Goal: Task Accomplishment & Management: Manage account settings

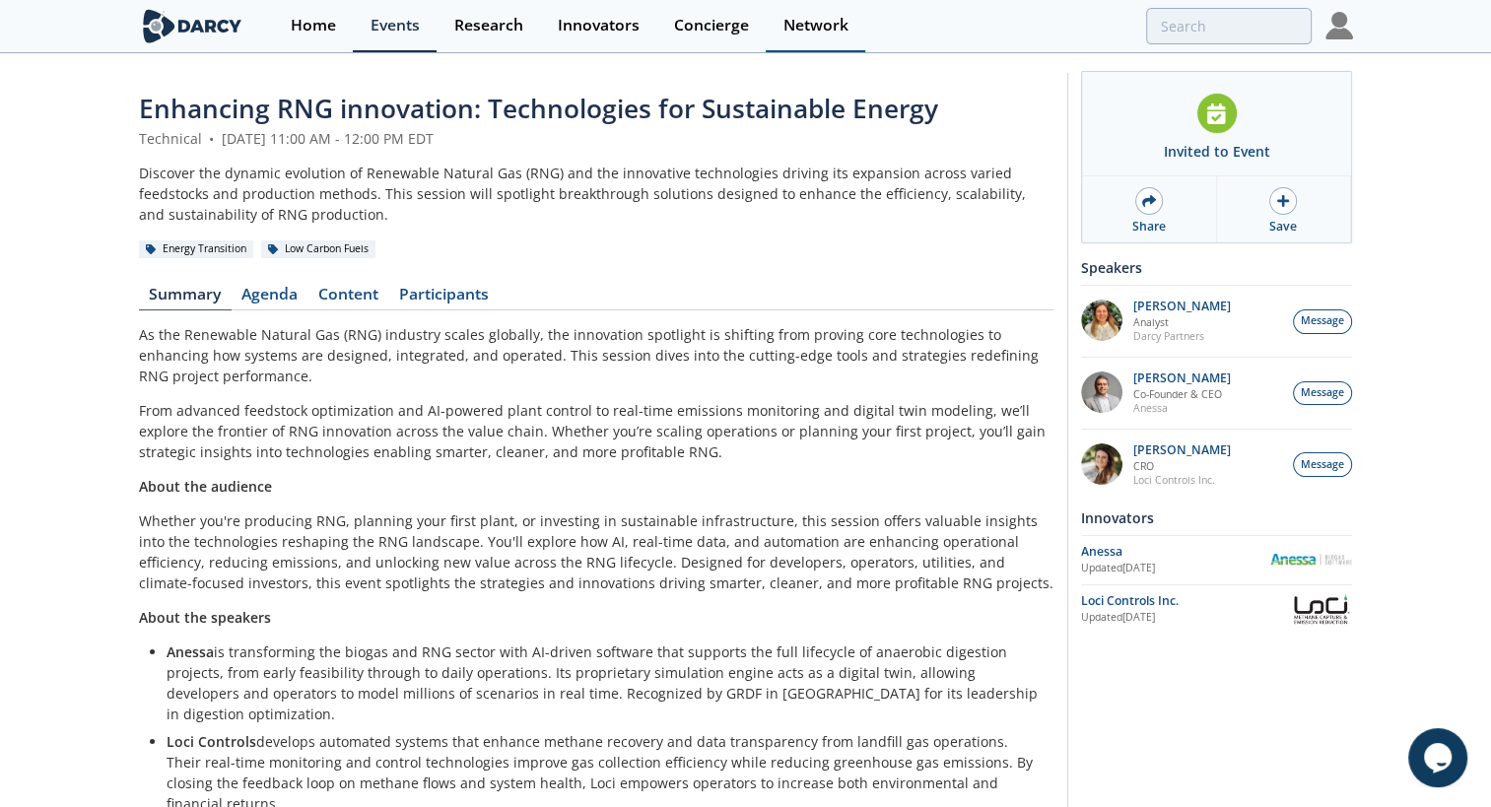
scroll to position [59, 0]
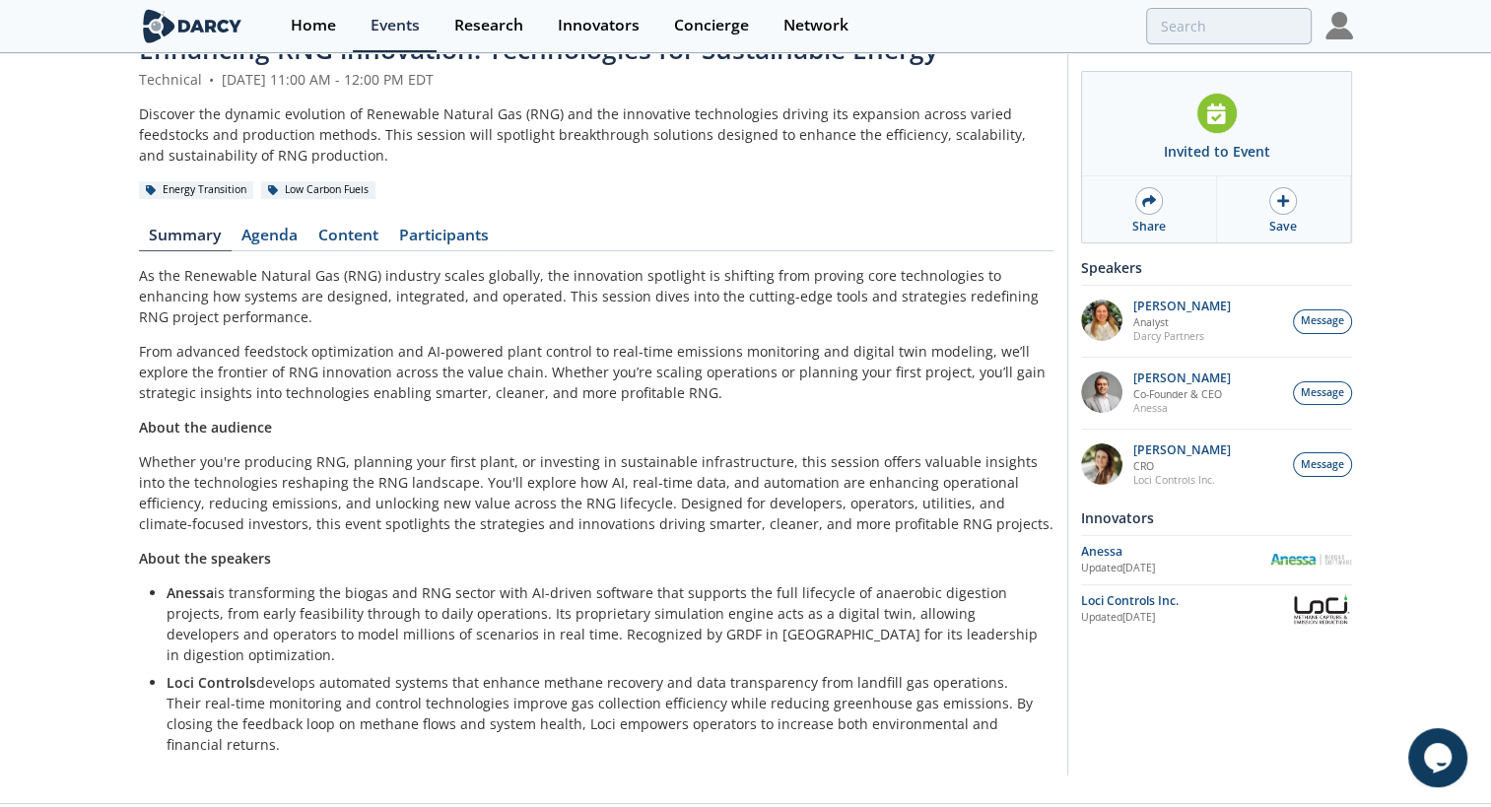
click at [1336, 22] on img at bounding box center [1339, 26] width 28 height 28
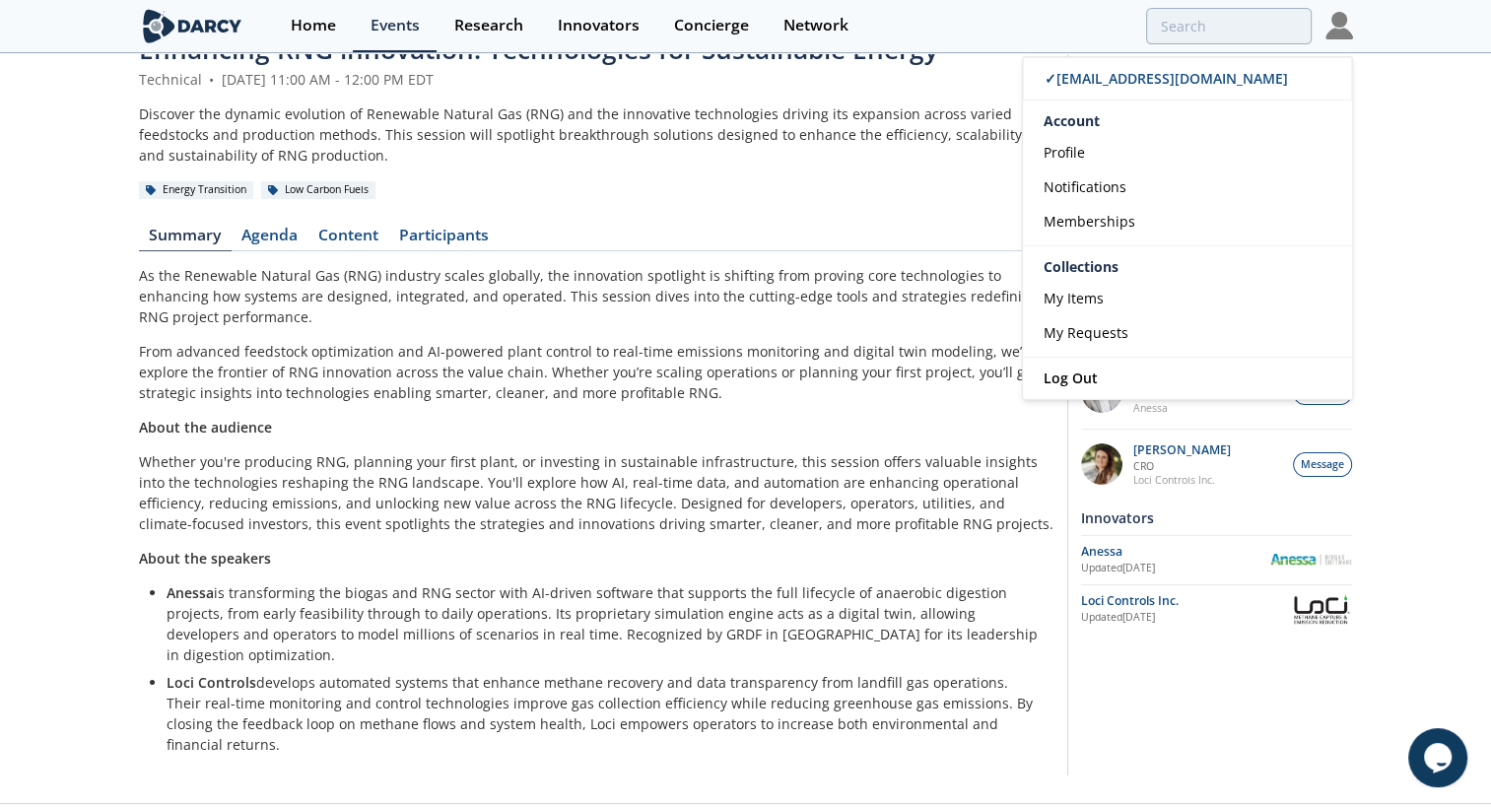
click at [861, 171] on header "Enhancing RNG innovation: Technologies for Sustainable Energy Technical • [DATE…" at bounding box center [596, 115] width 914 height 169
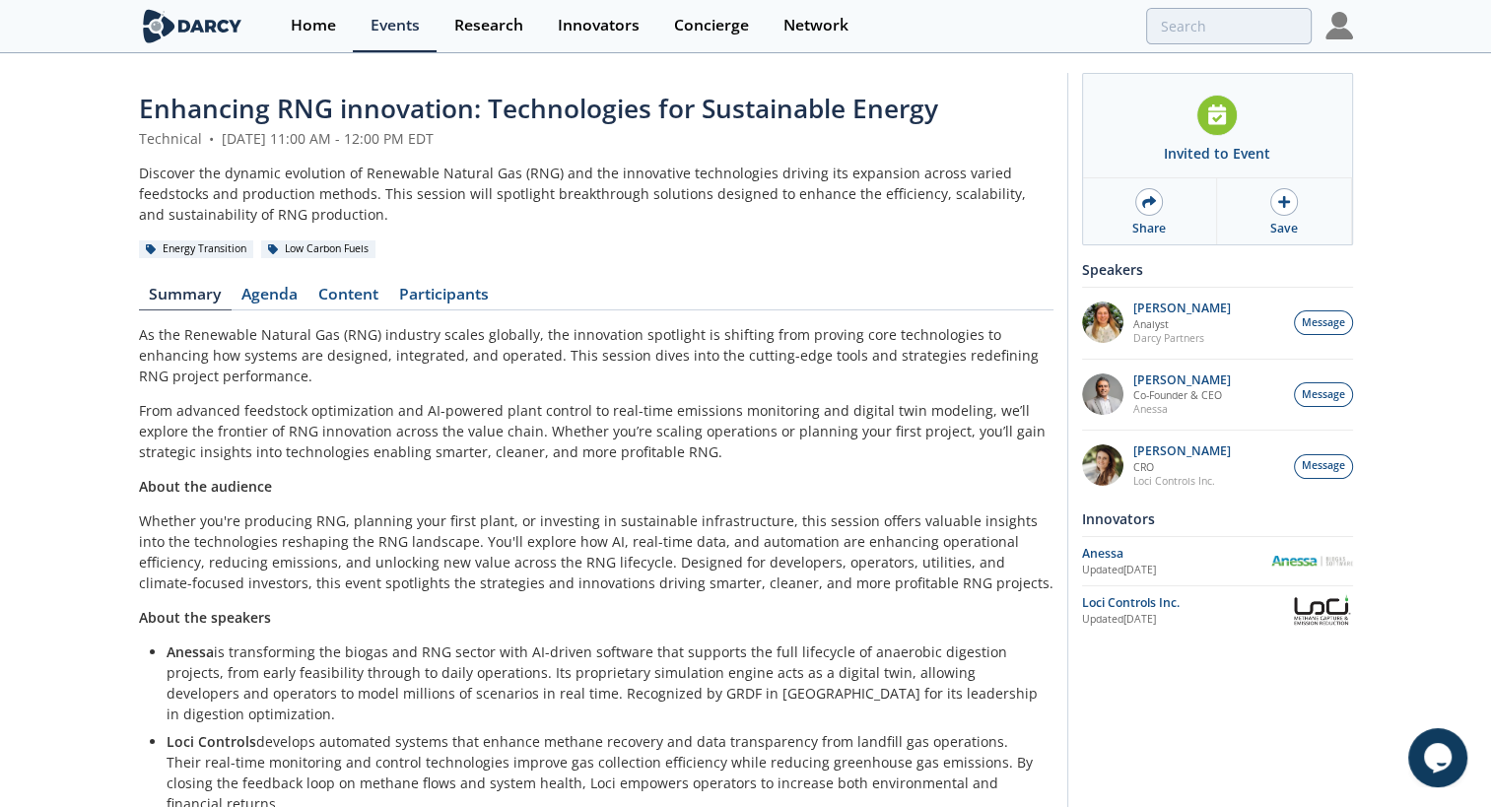
click at [1320, 28] on div "Home Events Research Innovators Concierge Network ✓ [EMAIL_ADDRESS][DOMAIN_NAME…" at bounding box center [812, 26] width 1079 height 52
click at [1328, 33] on img at bounding box center [1339, 26] width 28 height 28
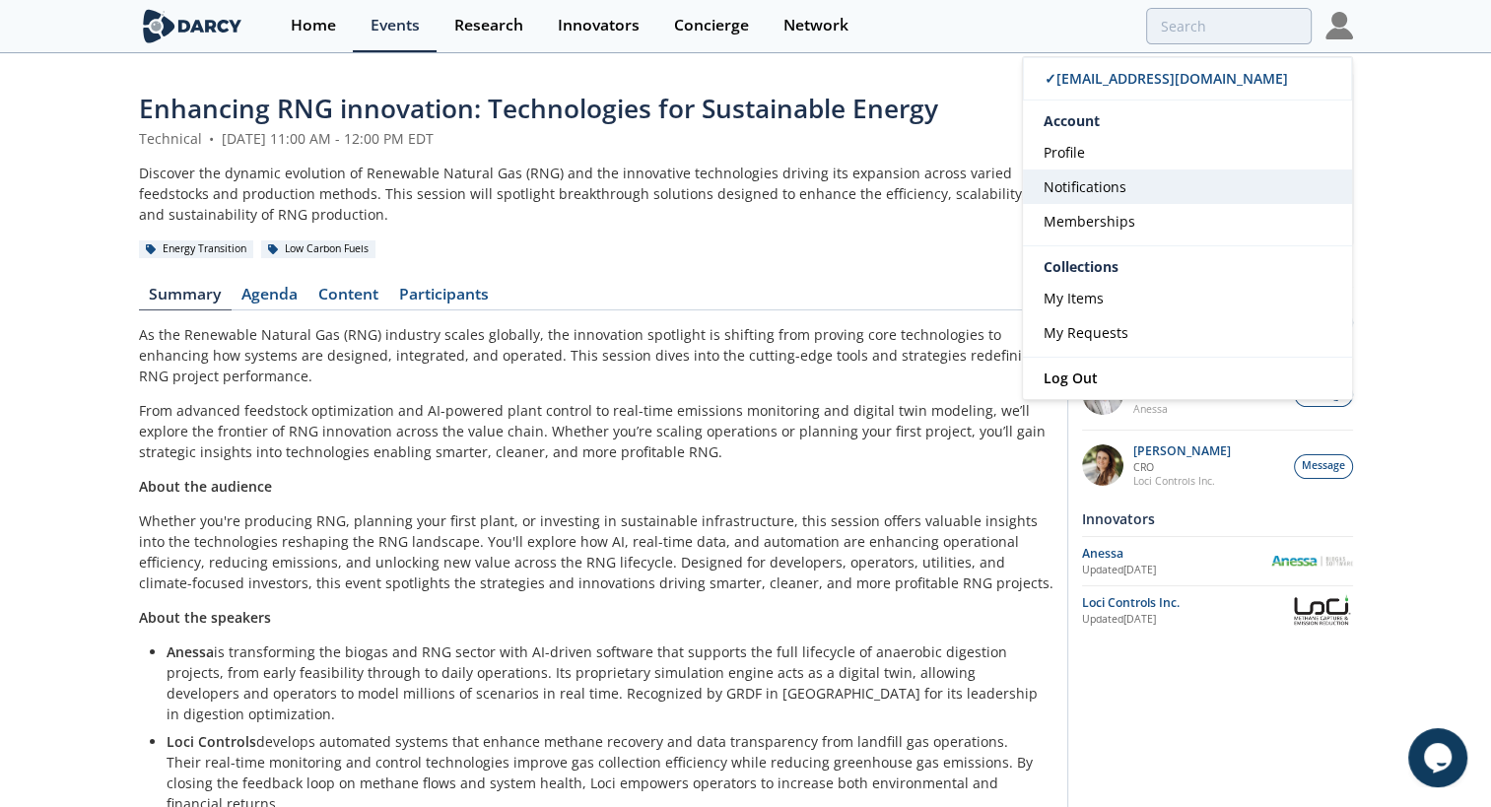
click at [1116, 195] on link "Notifications" at bounding box center [1187, 186] width 329 height 34
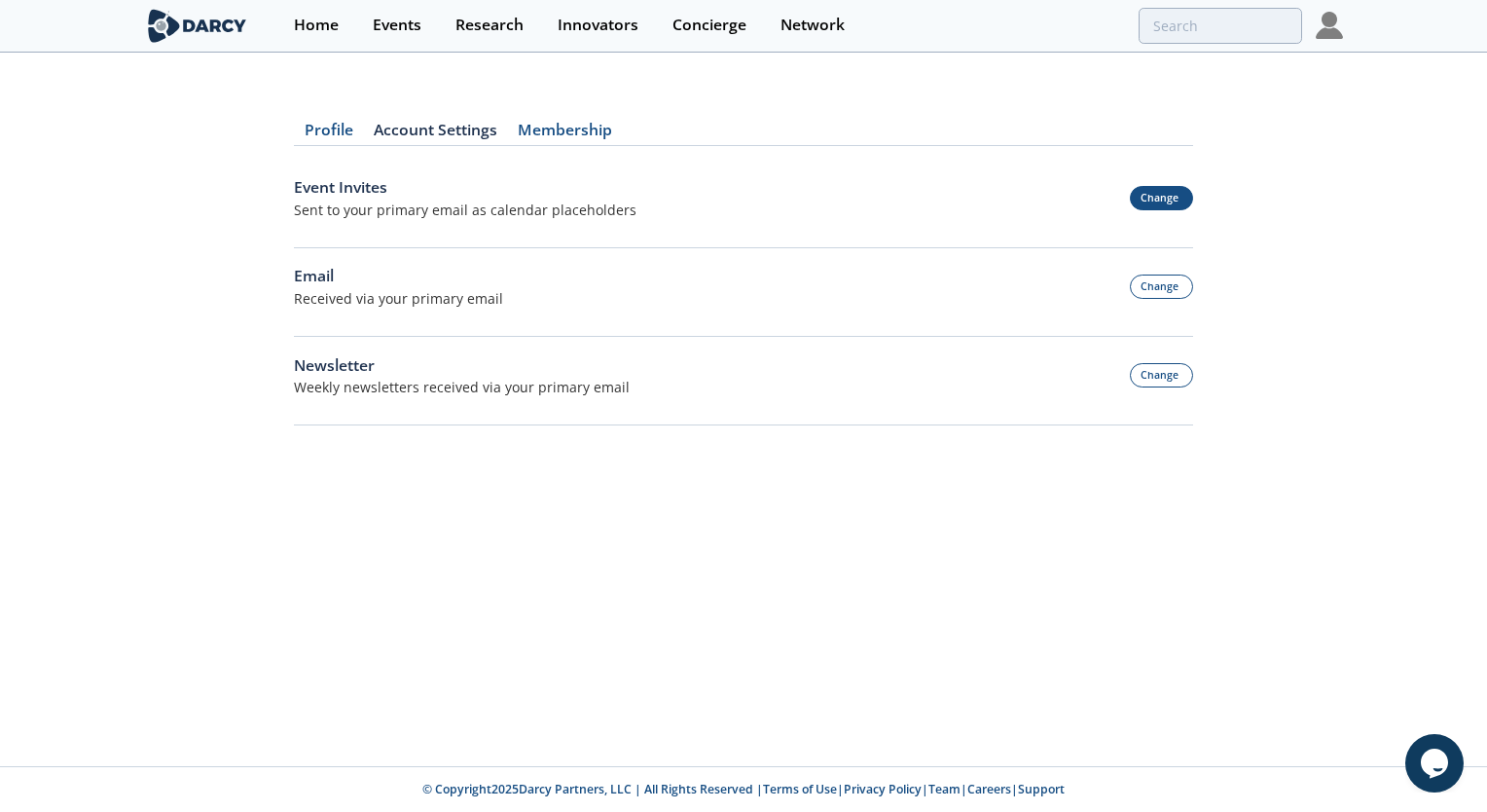
click at [1151, 203] on button "Change" at bounding box center [1162, 198] width 64 height 25
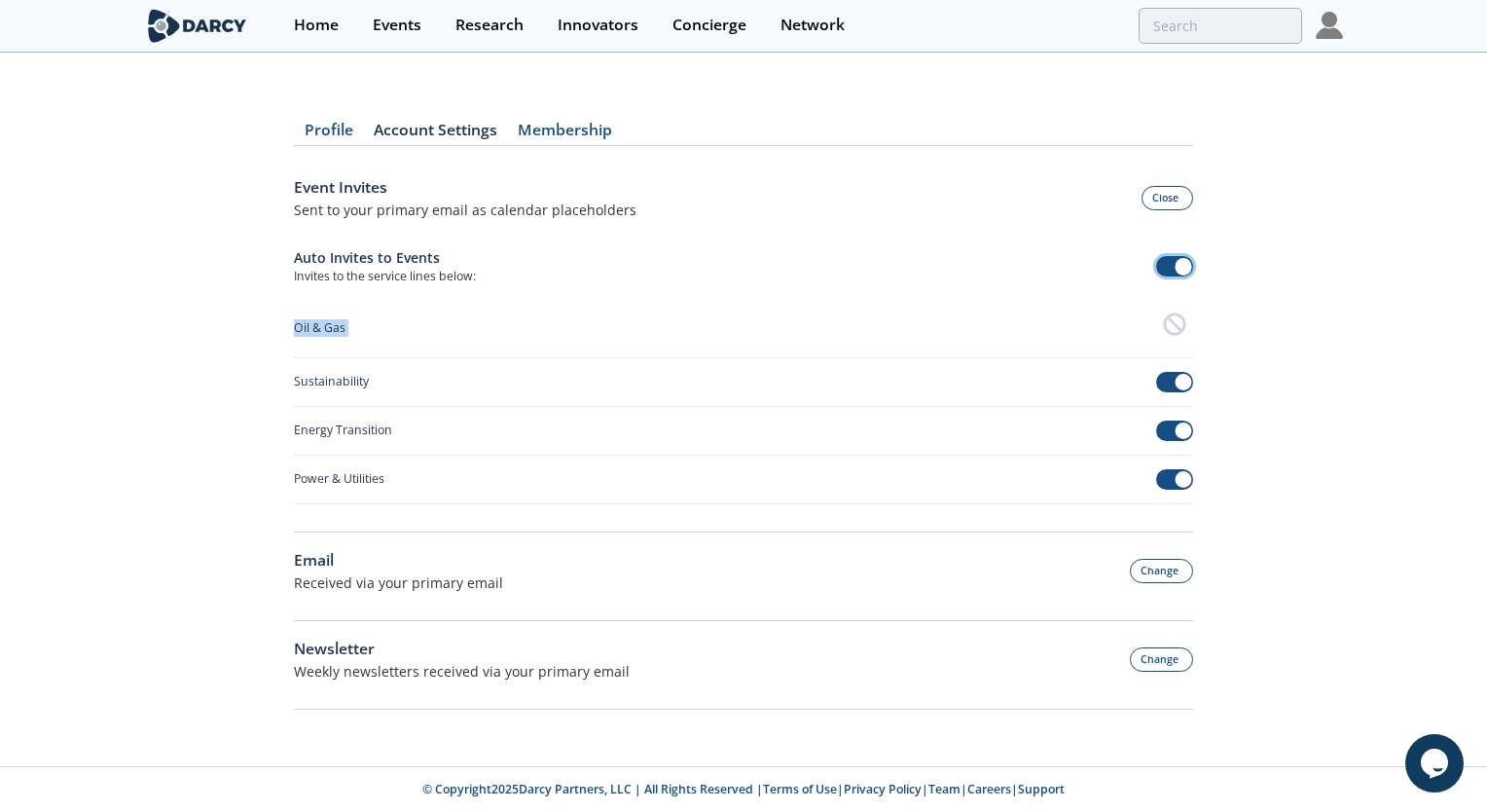
drag, startPoint x: 1169, startPoint y: 263, endPoint x: 1176, endPoint y: 332, distance: 69.4
click at [1176, 332] on div "Auto Invites to Events Invites to the service lines below: Oil & Gas Sustainabi…" at bounding box center [744, 363] width 899 height 284
drag, startPoint x: 1176, startPoint y: 332, endPoint x: 1280, endPoint y: 345, distance: 104.8
click at [1280, 345] on div "Profile Account Settings Membership Event Invites Sent to your primary email as…" at bounding box center [743, 404] width 1487 height 645
click at [1169, 260] on span at bounding box center [1175, 266] width 38 height 21
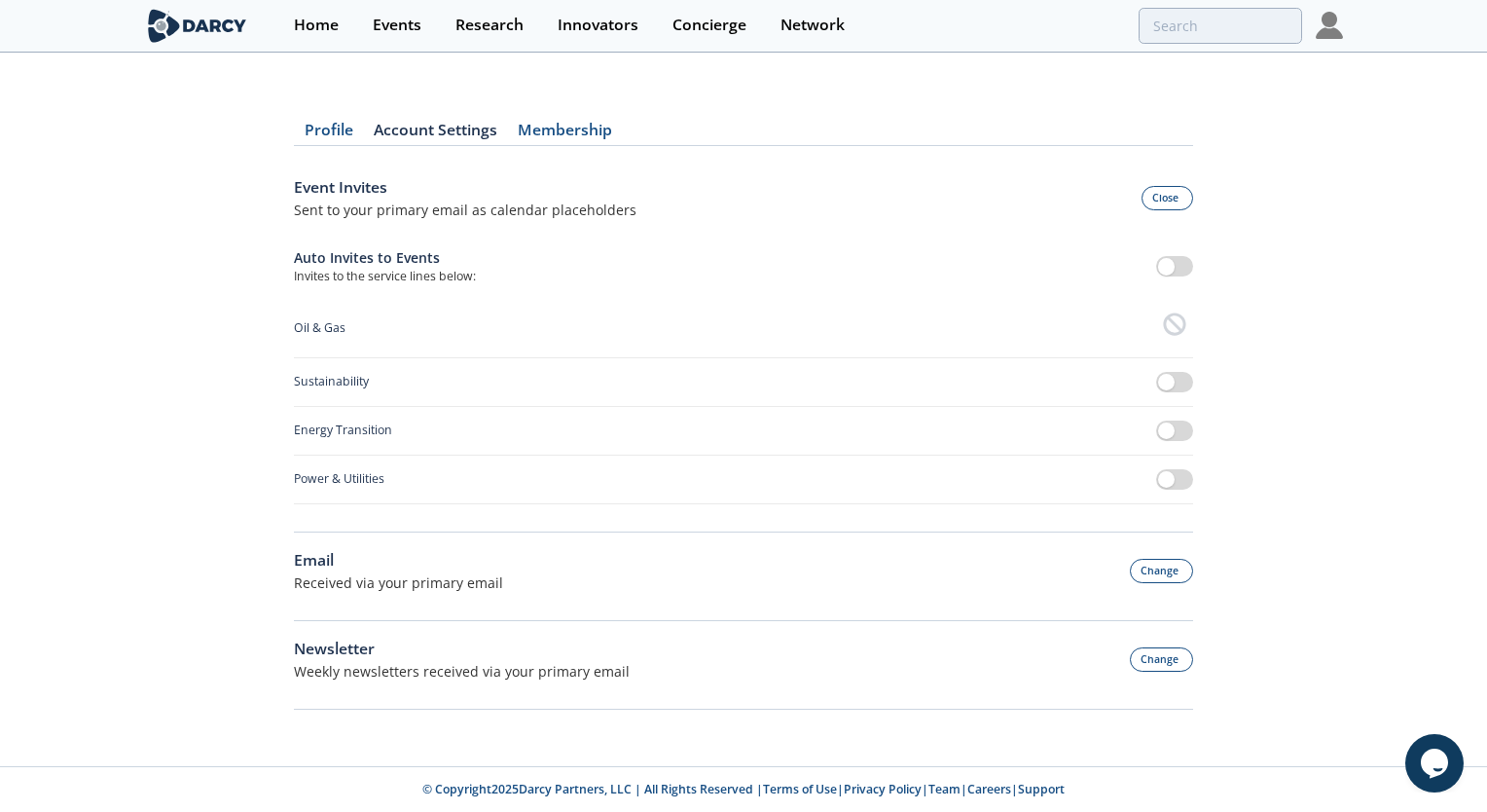
click at [1106, 256] on div "Auto Invites to Events Invites to the service lines below:" at bounding box center [744, 273] width 899 height 51
click at [1175, 200] on button "Close" at bounding box center [1168, 198] width 52 height 25
